Goal: Task Accomplishment & Management: Use online tool/utility

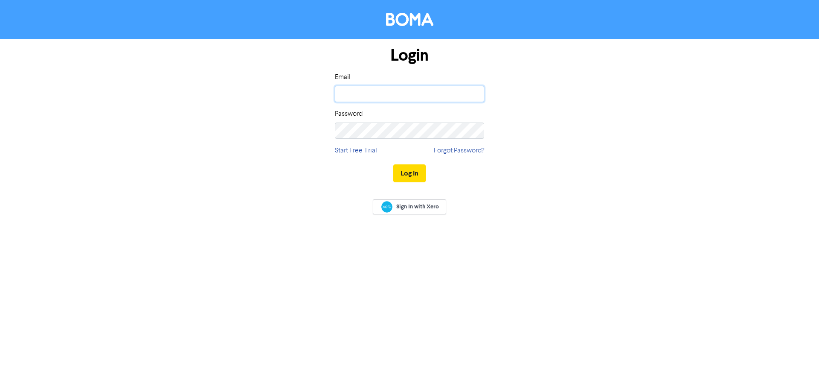
click at [368, 93] on input "email" at bounding box center [409, 94] width 149 height 16
type input "[PERSON_NAME][EMAIL_ADDRESS][DOMAIN_NAME]"
click at [393, 164] on button "Log In" at bounding box center [409, 173] width 32 height 18
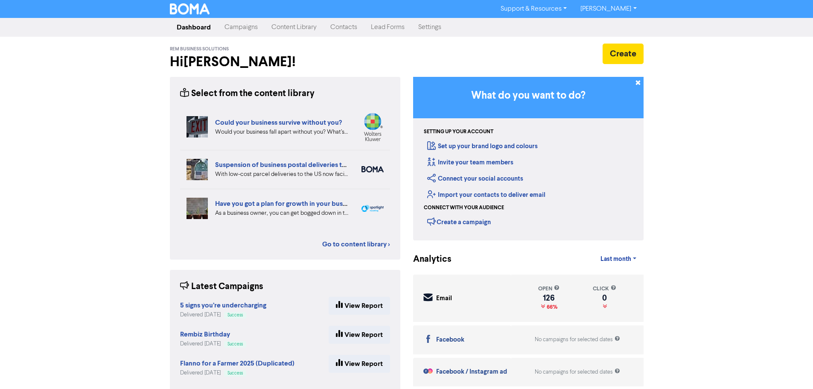
click at [632, 14] on link "[PERSON_NAME]" at bounding box center [609, 9] width 70 height 14
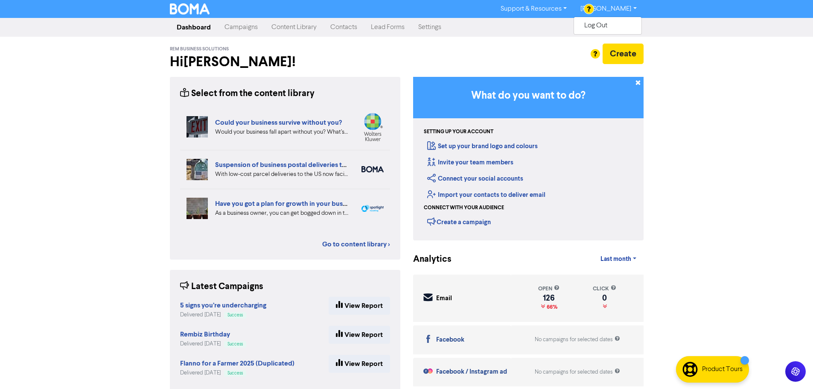
click at [426, 26] on link "Settings" at bounding box center [429, 27] width 37 height 17
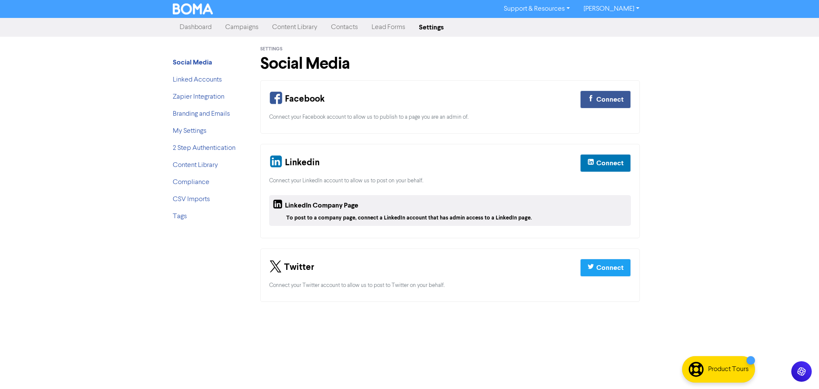
click at [635, 9] on link "[PERSON_NAME]" at bounding box center [612, 9] width 70 height 14
click at [190, 131] on link "My Settings" at bounding box center [190, 131] width 34 height 7
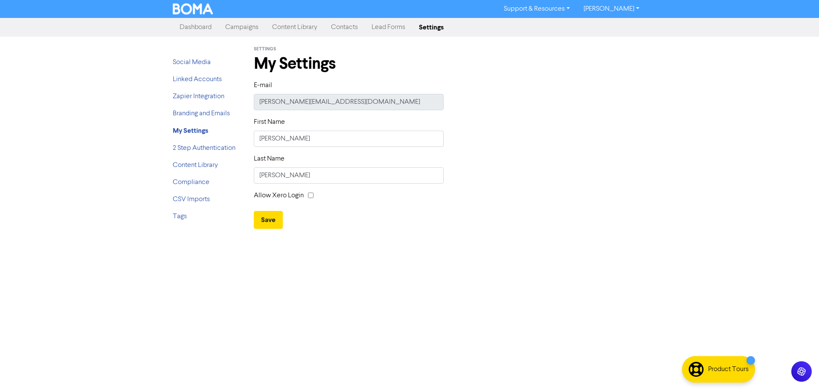
click at [199, 26] on link "Dashboard" at bounding box center [196, 27] width 46 height 17
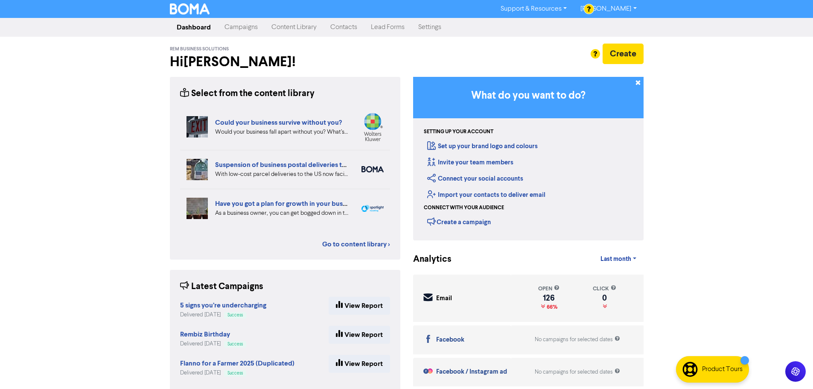
click at [625, 5] on link "[PERSON_NAME]" at bounding box center [609, 9] width 70 height 14
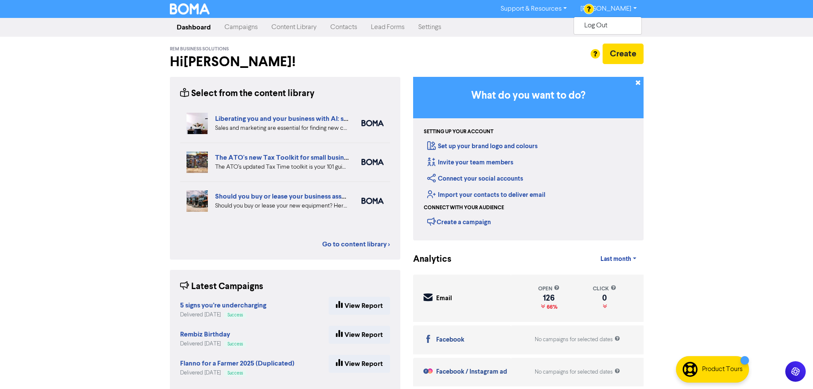
click at [416, 28] on link "Settings" at bounding box center [429, 27] width 37 height 17
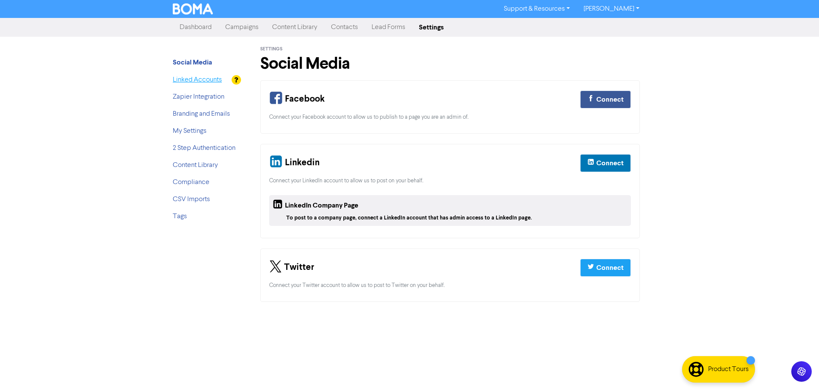
click at [199, 81] on link "Linked Accounts" at bounding box center [197, 79] width 49 height 7
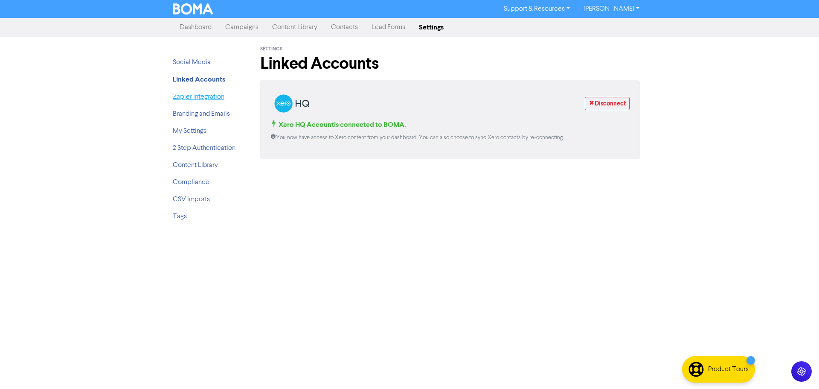
click at [198, 95] on link "Zapier Integration" at bounding box center [199, 96] width 52 height 7
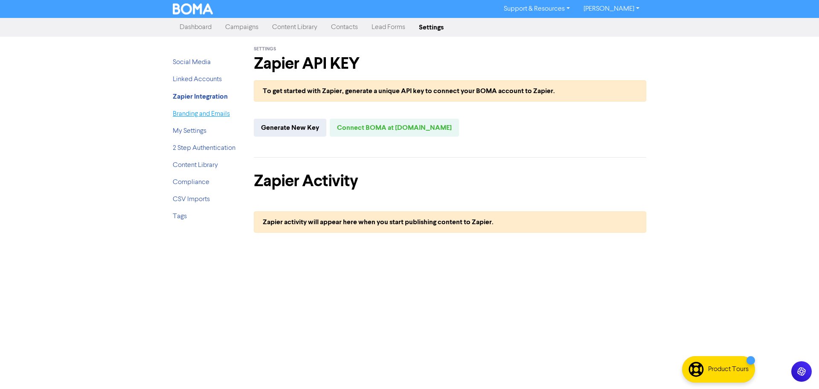
click at [189, 116] on link "Branding and Emails" at bounding box center [201, 114] width 57 height 7
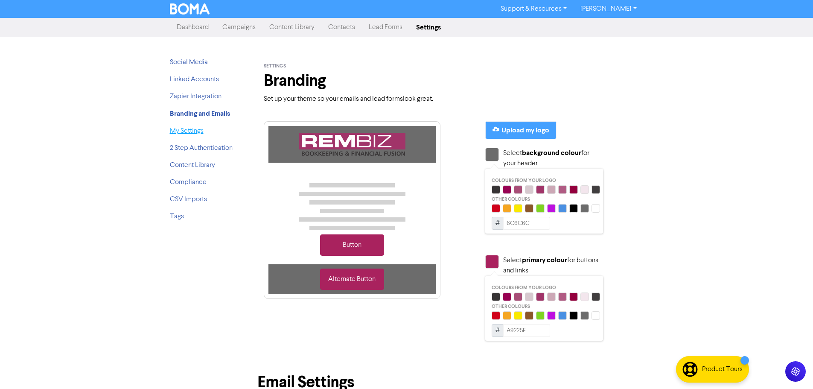
click at [191, 134] on link "My Settings" at bounding box center [187, 131] width 34 height 7
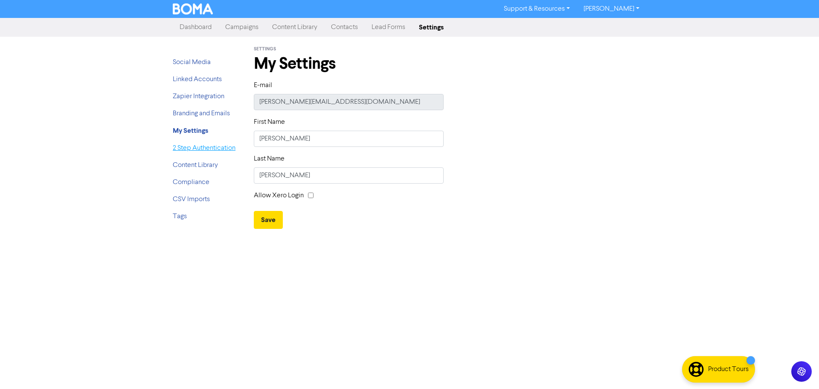
click at [191, 151] on link "2 Step Authentication" at bounding box center [204, 148] width 63 height 7
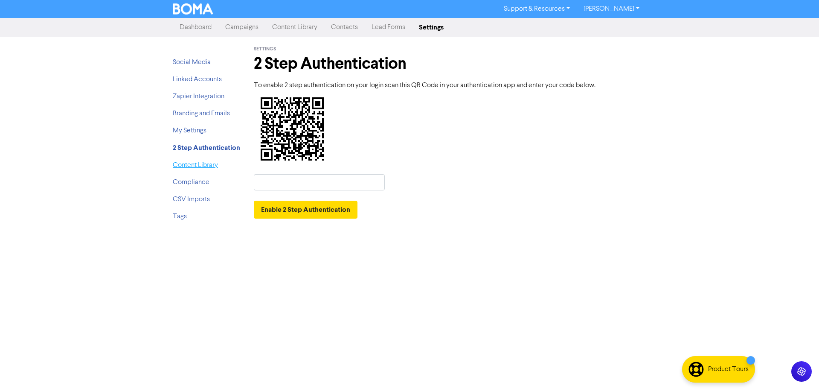
click at [190, 166] on link "Content Library" at bounding box center [195, 165] width 45 height 7
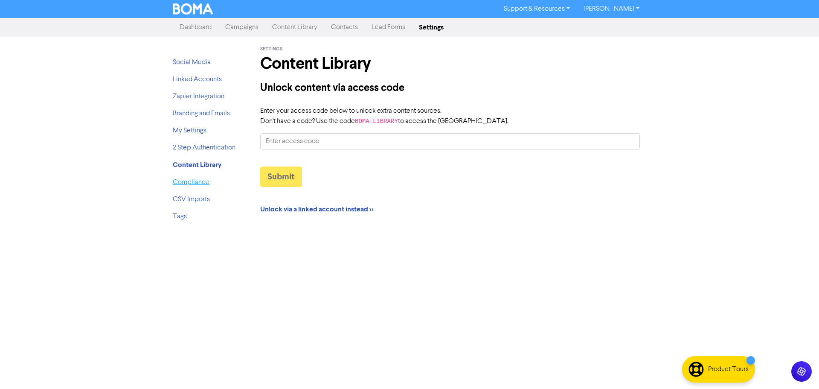
click at [189, 183] on link "Compliance" at bounding box center [191, 182] width 37 height 7
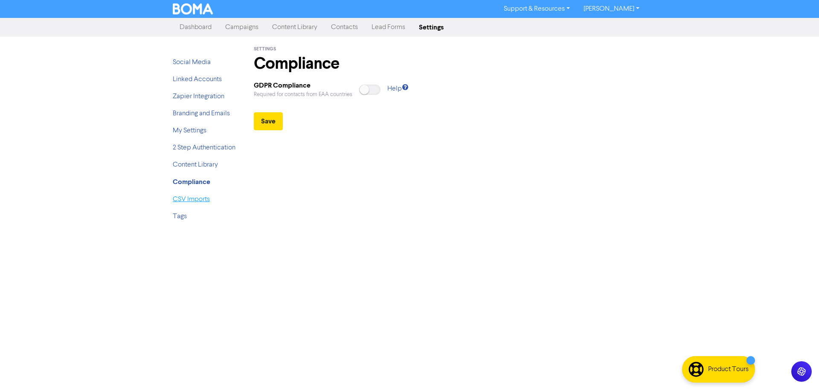
click at [192, 200] on link "CSV Imports" at bounding box center [191, 199] width 37 height 7
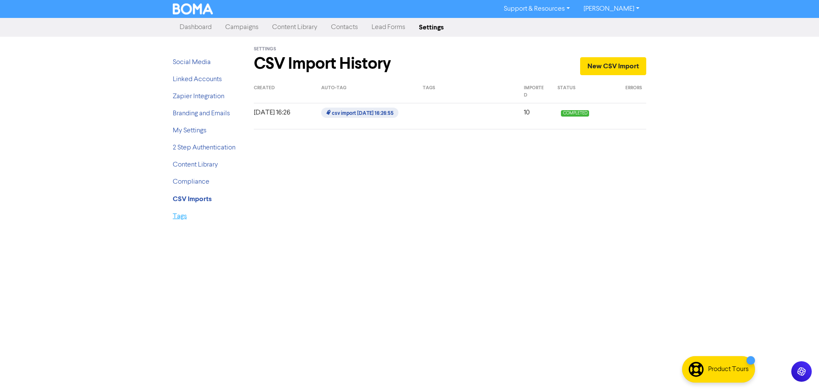
click at [177, 218] on link "Tags" at bounding box center [180, 216] width 14 height 7
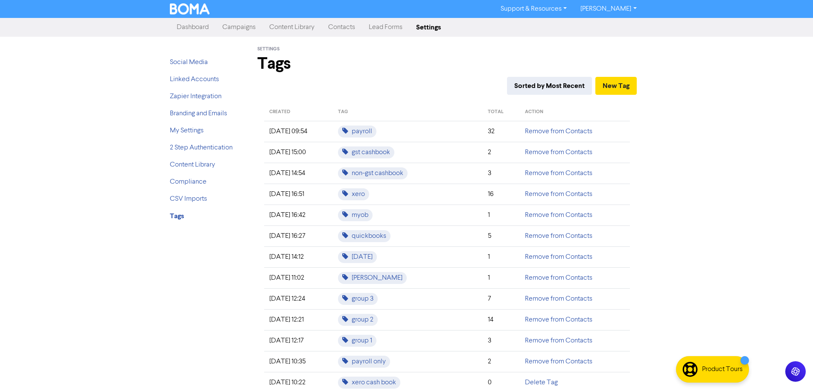
click at [279, 21] on link "Content Library" at bounding box center [291, 27] width 59 height 17
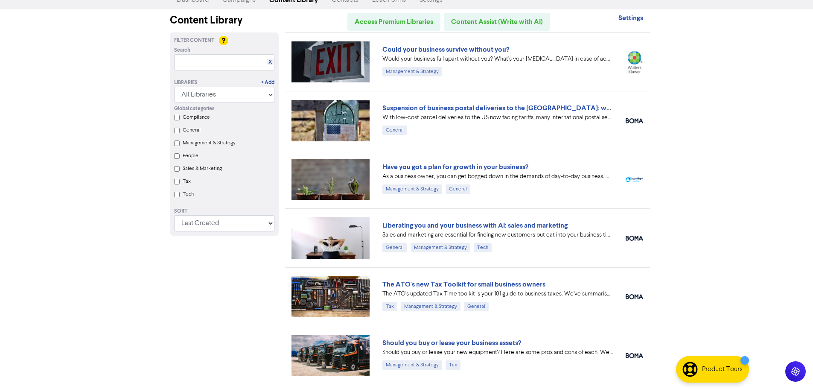
scroll to position [43, 0]
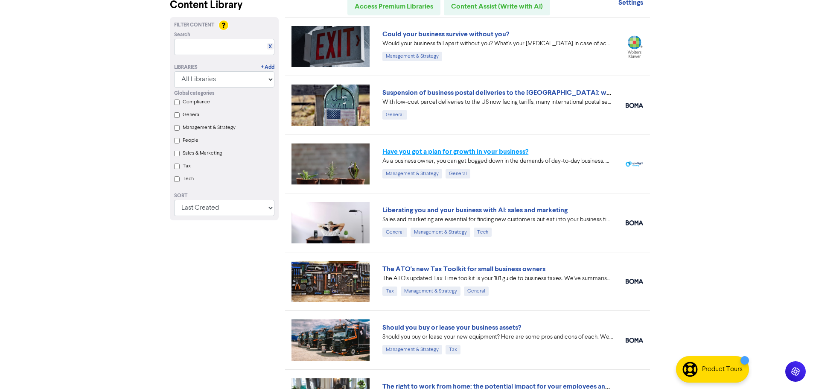
click at [390, 151] on link "Have you got a plan for growth in your business?" at bounding box center [455, 151] width 146 height 9
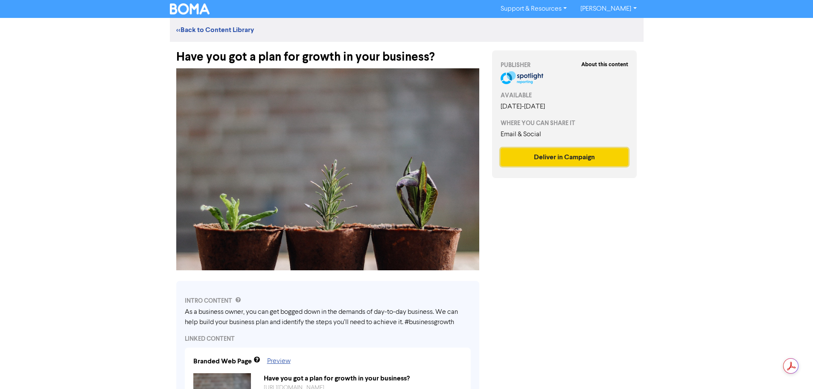
click at [529, 155] on button "Deliver in Campaign" at bounding box center [565, 157] width 128 height 18
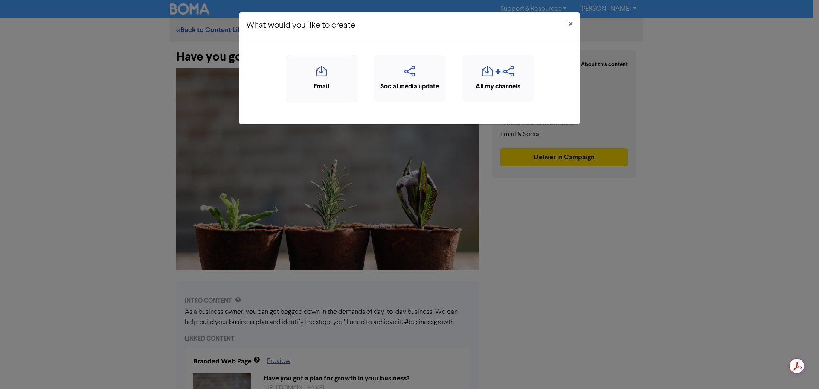
click at [331, 79] on icon "button" at bounding box center [322, 74] width 62 height 16
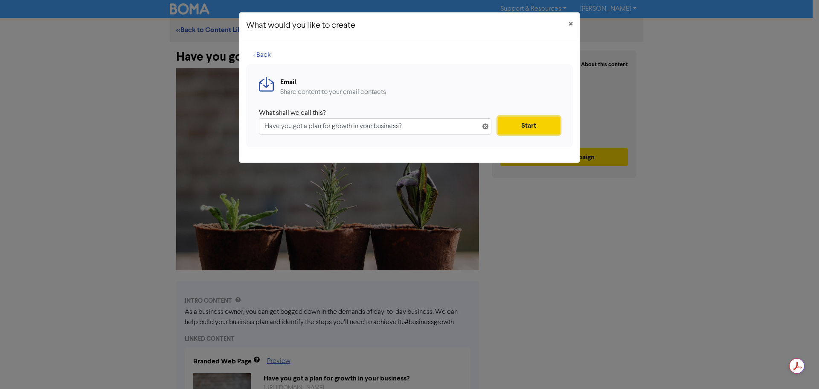
click at [532, 127] on button "Start" at bounding box center [529, 126] width 62 height 18
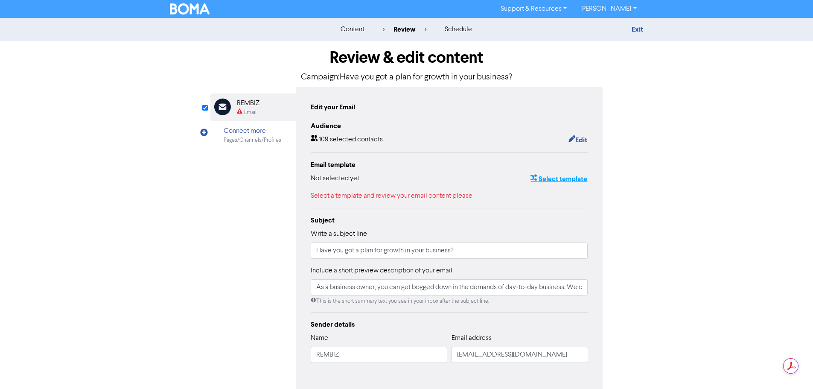
click at [551, 176] on button "Select template" at bounding box center [559, 178] width 58 height 11
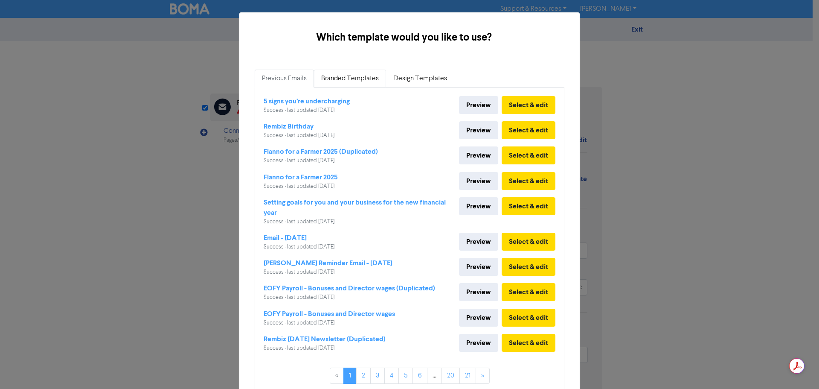
click at [353, 81] on link "Branded Templates" at bounding box center [350, 79] width 72 height 18
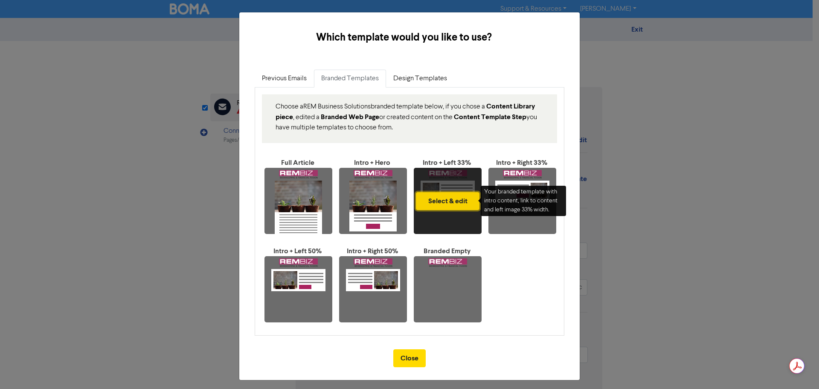
click at [451, 195] on button "Select & edit" at bounding box center [448, 201] width 64 height 18
type input "As a business owner, you can get bogged down in the demands of day-to-day busin…"
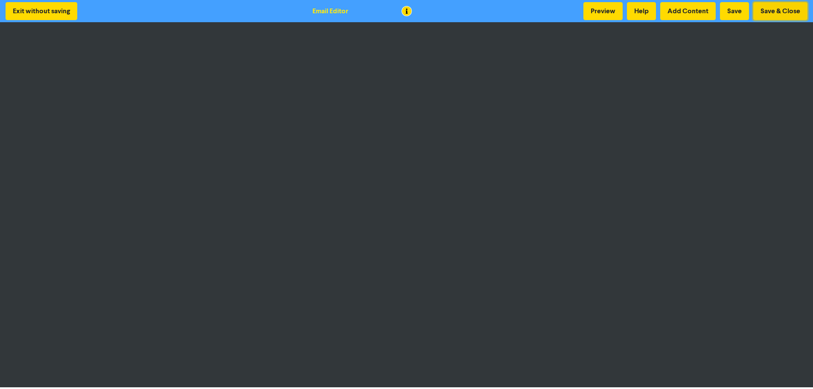
click at [792, 12] on button "Save & Close" at bounding box center [780, 11] width 54 height 18
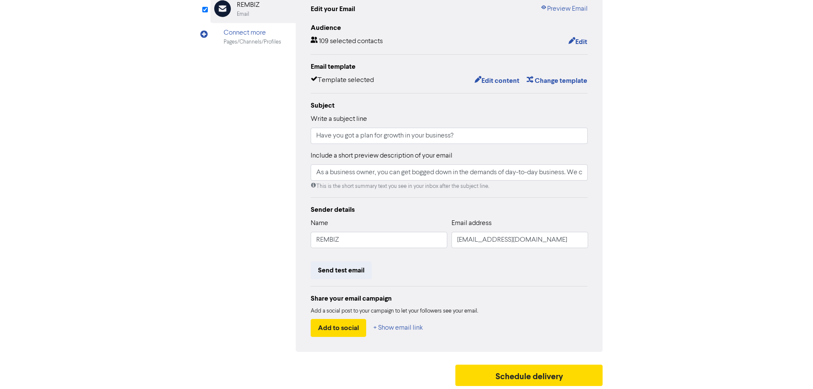
scroll to position [100, 0]
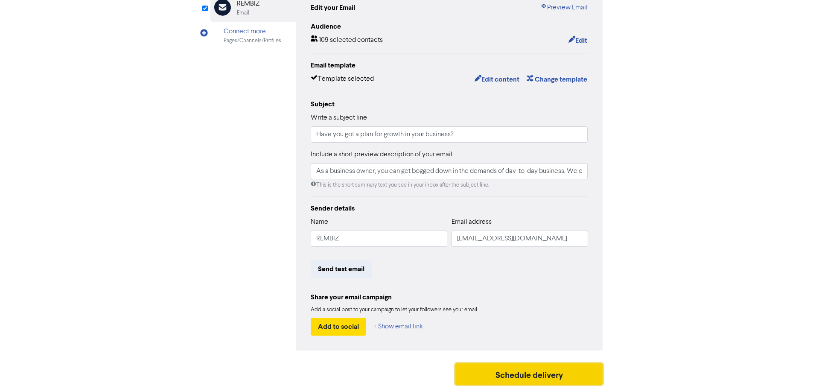
click at [492, 370] on button "Schedule delivery" at bounding box center [529, 373] width 148 height 21
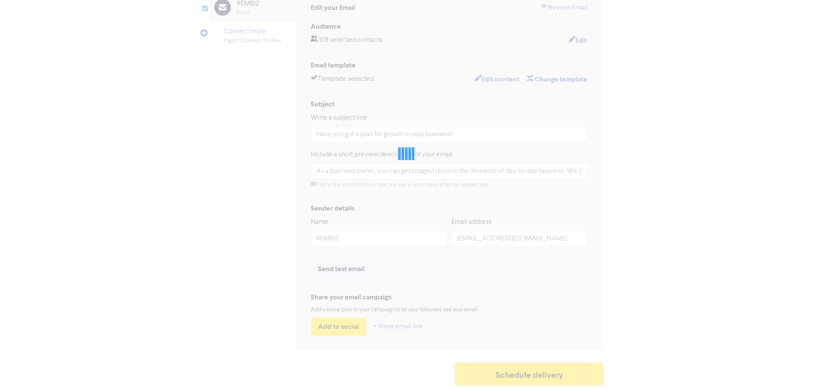
type input "As a business owner, you can get bogged down in the demands of day-to-day busin…"
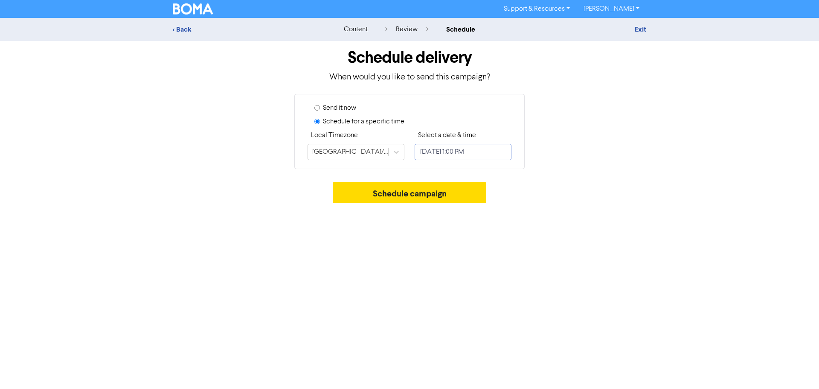
click at [446, 148] on input "[DATE] 1:00 PM" at bounding box center [463, 152] width 97 height 16
select select "8"
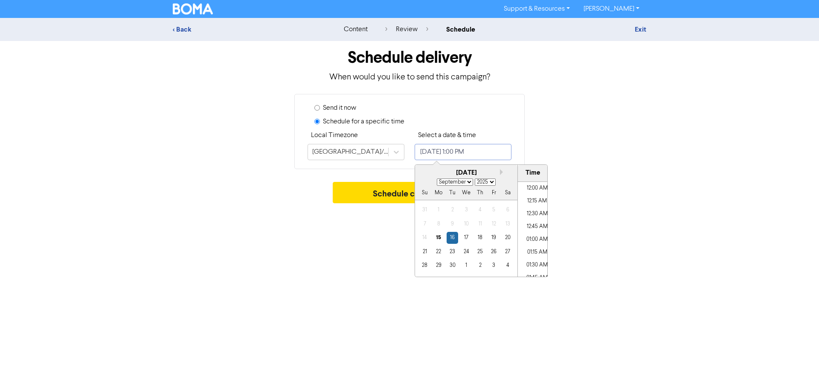
scroll to position [625, 0]
drag, startPoint x: 464, startPoint y: 239, endPoint x: 476, endPoint y: 239, distance: 11.5
click at [465, 239] on div "17" at bounding box center [466, 238] width 12 height 12
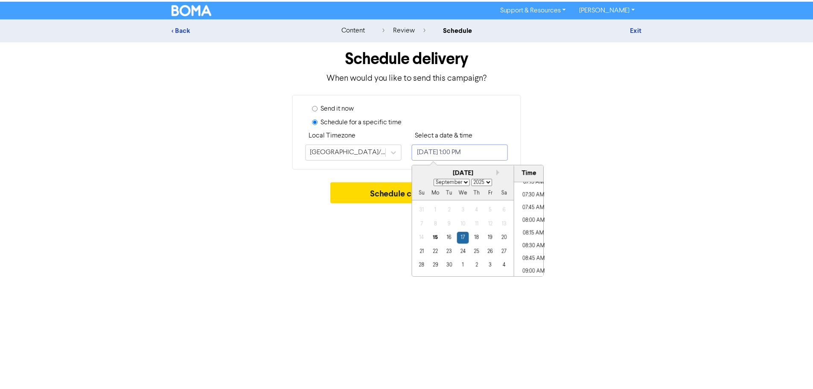
scroll to position [386, 0]
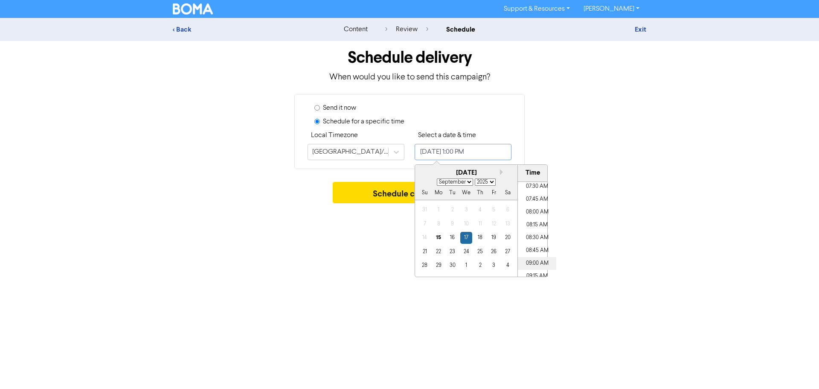
click at [538, 262] on li "09:00 AM" at bounding box center [537, 263] width 38 height 13
type input "[DATE] 9:00 AM"
click at [384, 181] on div "Schedule delivery When would you like to send this campaign? Send it now Schedu…" at bounding box center [409, 124] width 487 height 166
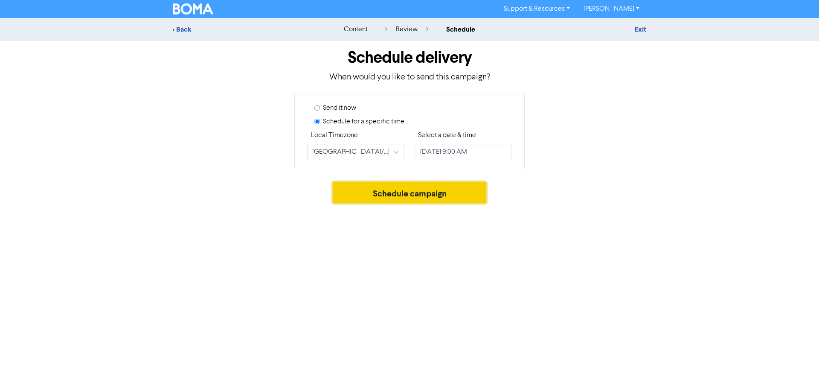
click at [428, 198] on button "Schedule campaign" at bounding box center [410, 192] width 154 height 21
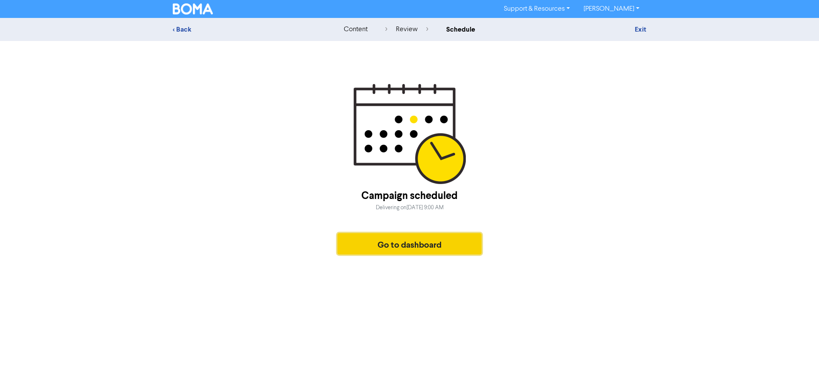
click at [445, 245] on button "Go to dashboard" at bounding box center [410, 243] width 144 height 21
